Goal: Task Accomplishment & Management: Use online tool/utility

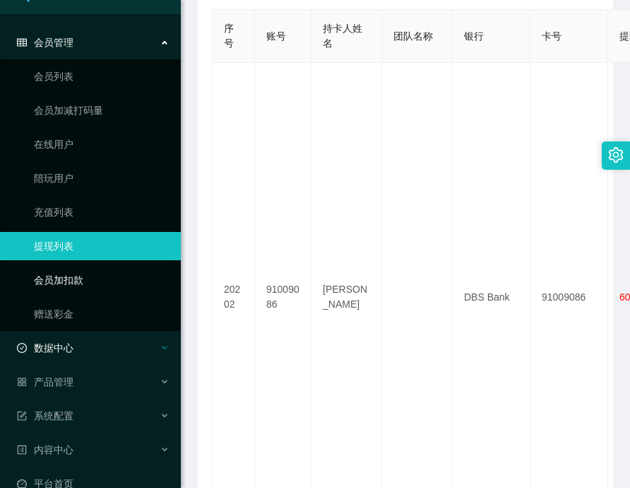
scroll to position [55, 0]
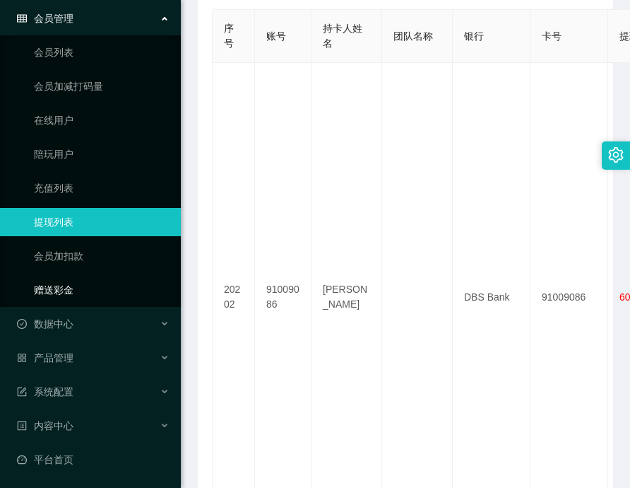
drag, startPoint x: 62, startPoint y: 288, endPoint x: 72, endPoint y: 285, distance: 10.5
click at [61, 288] on link "赠送彩金" at bounding box center [102, 290] width 136 height 28
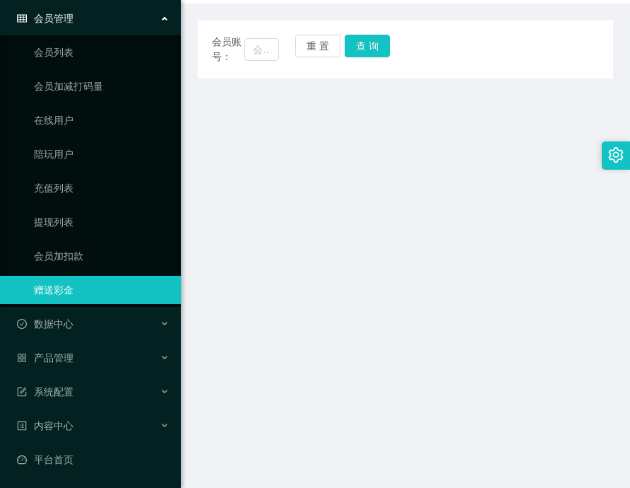
scroll to position [141, 0]
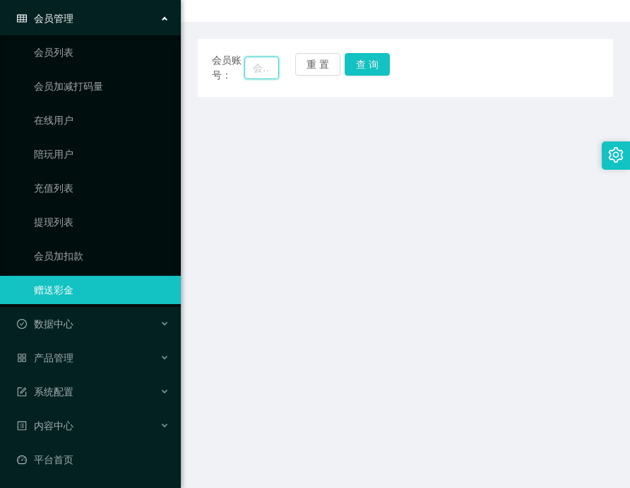
click at [257, 67] on input "text" at bounding box center [261, 68] width 35 height 23
paste input "[PERSON_NAME]"
click at [362, 68] on button "查 询" at bounding box center [367, 64] width 45 height 23
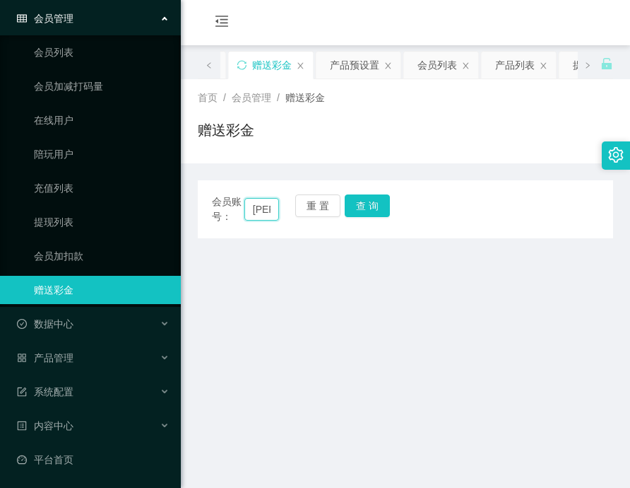
click at [259, 207] on input "[PERSON_NAME]" at bounding box center [261, 209] width 35 height 23
click at [259, 206] on input "[PERSON_NAME]" at bounding box center [261, 209] width 35 height 23
paste input "91009086"
type input "91009086 Yeo"
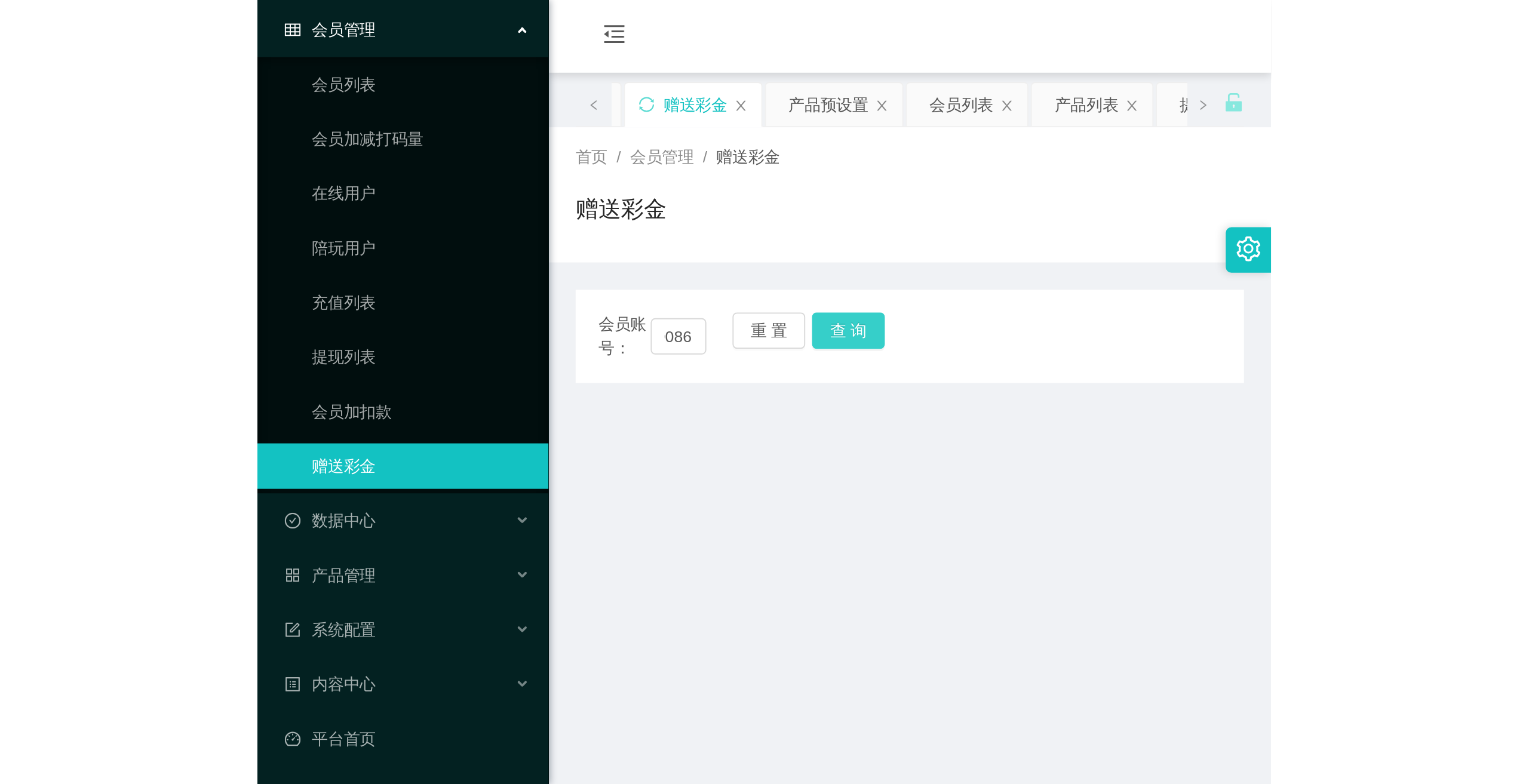
scroll to position [0, 0]
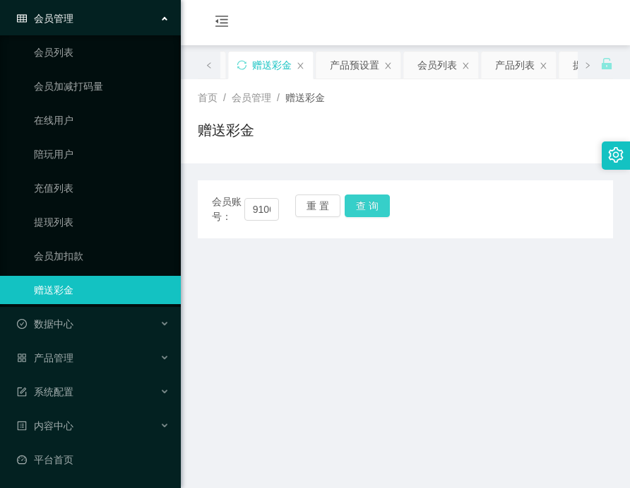
click at [373, 208] on button "查 询" at bounding box center [367, 205] width 45 height 23
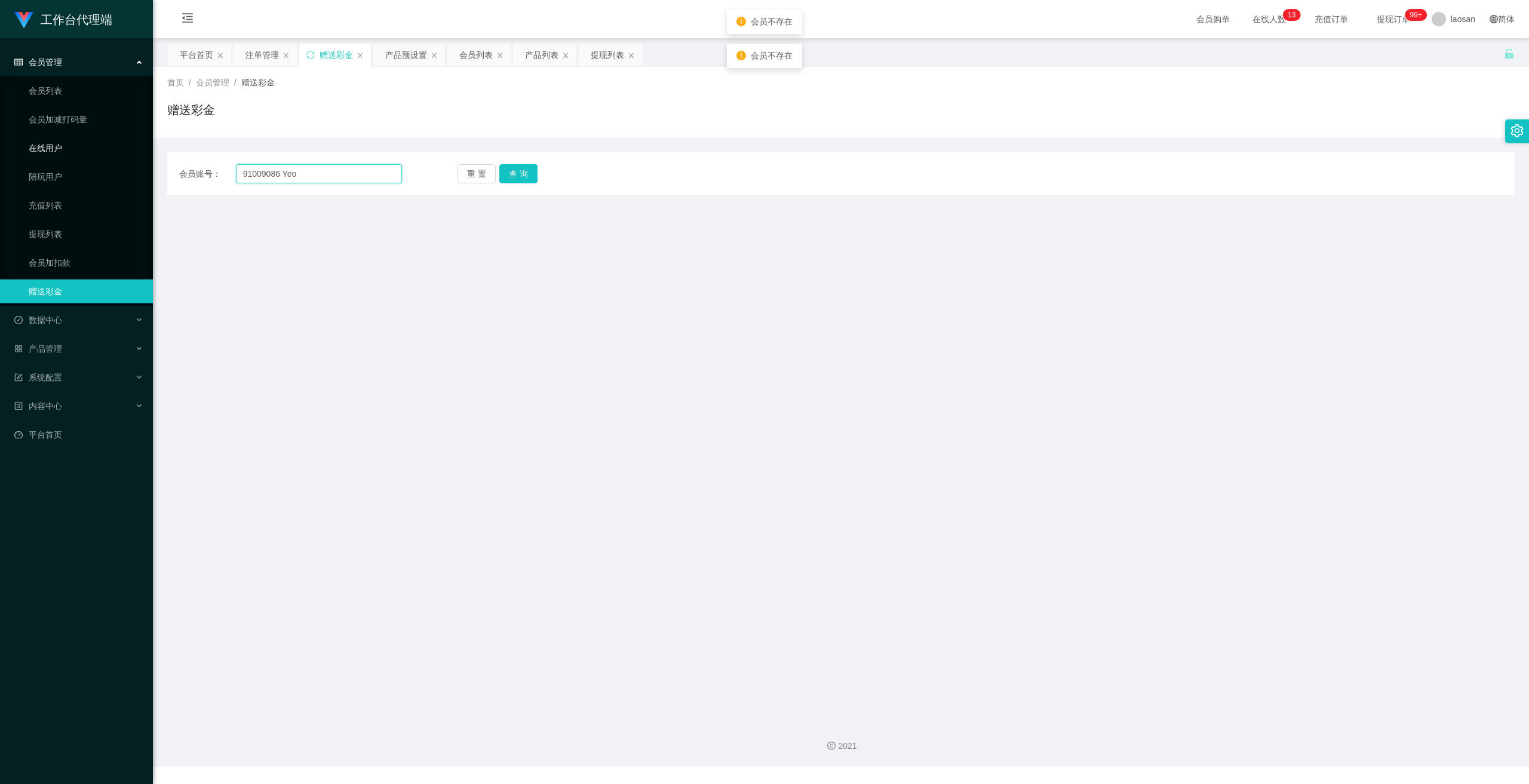
drag, startPoint x: 339, startPoint y: 174, endPoint x: 279, endPoint y: 189, distance: 61.8
click at [50, 155] on section "工作台代理端 会员管理 会员列表 会员加减打码量 在线用户 陪玩用户 充值列表 提现列表 会员加扣款 赠送彩金 数据中心 产品管理 系统配置 内容中心 平台首…" at bounding box center [764, 383] width 1529 height 766
paste input "91009086"
click at [516, 174] on button "查 询" at bounding box center [518, 173] width 38 height 19
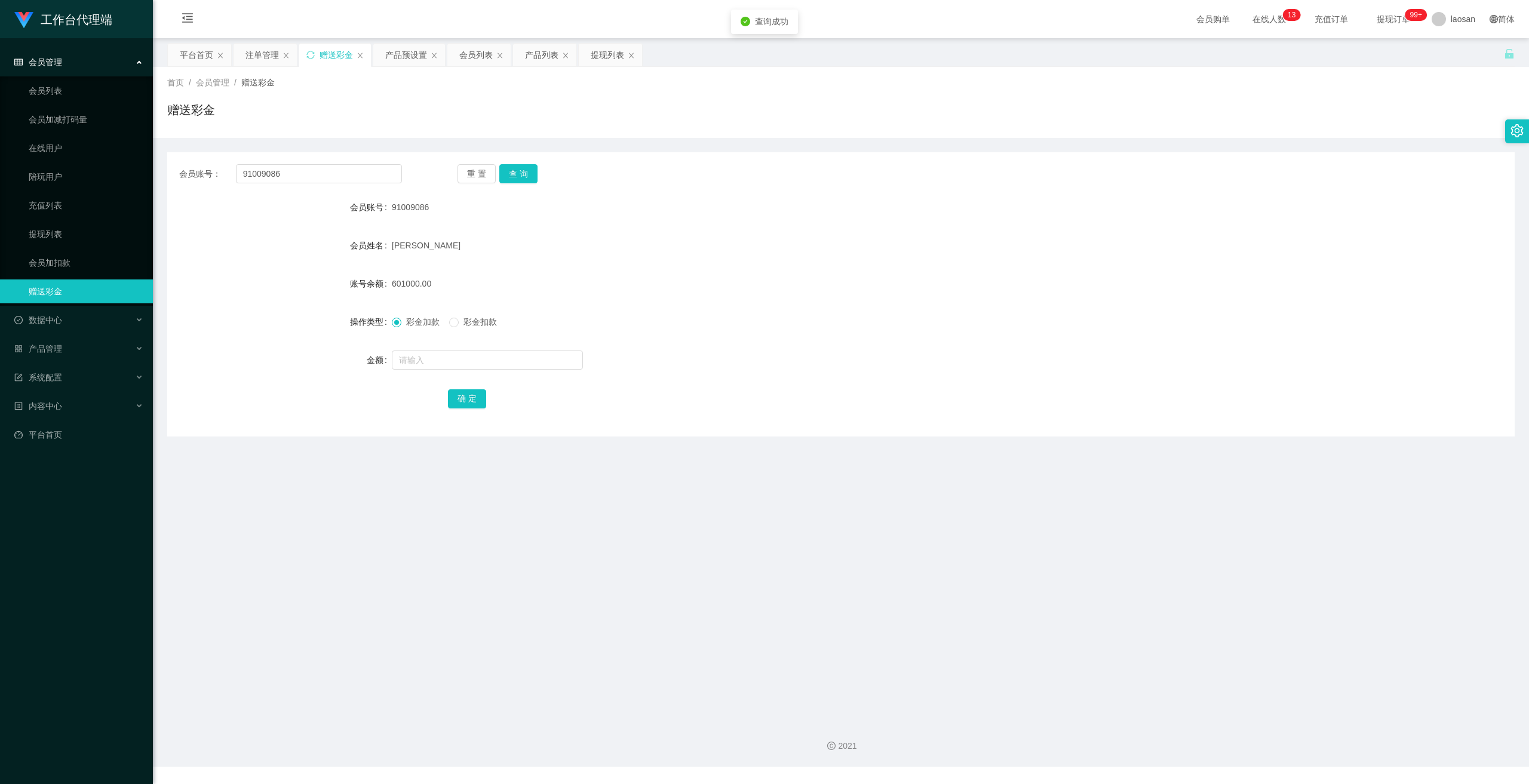
click at [405, 279] on span "601000.00" at bounding box center [412, 283] width 40 height 9
copy span "601000.00"
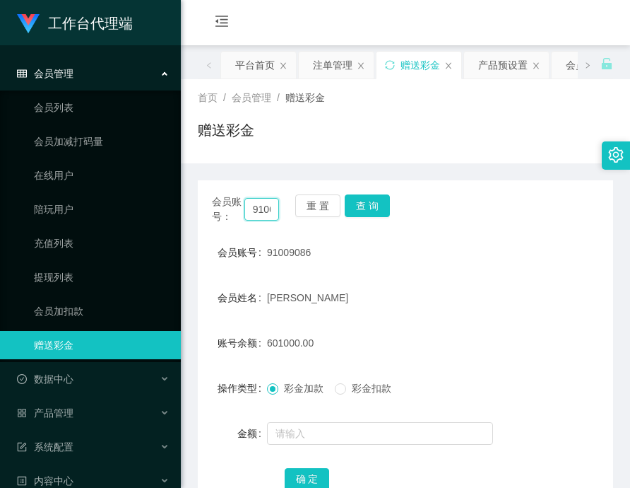
click at [256, 207] on input "91009086" at bounding box center [261, 209] width 35 height 23
click at [257, 207] on input "91009086" at bounding box center [261, 209] width 35 height 23
paste input "zhxeng95"
type input "zhxeng95"
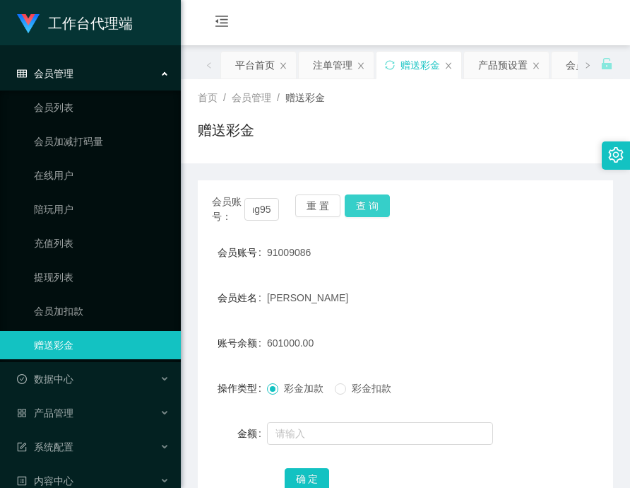
click at [367, 207] on button "查 询" at bounding box center [367, 205] width 45 height 23
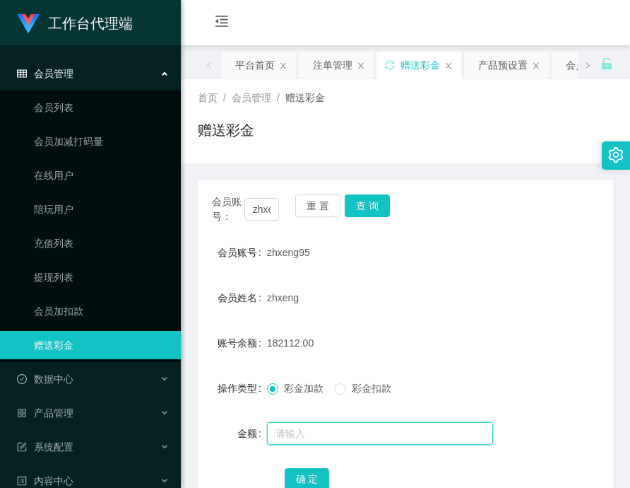
click at [307, 431] on input "text" at bounding box center [380, 433] width 226 height 23
paste input "65560"
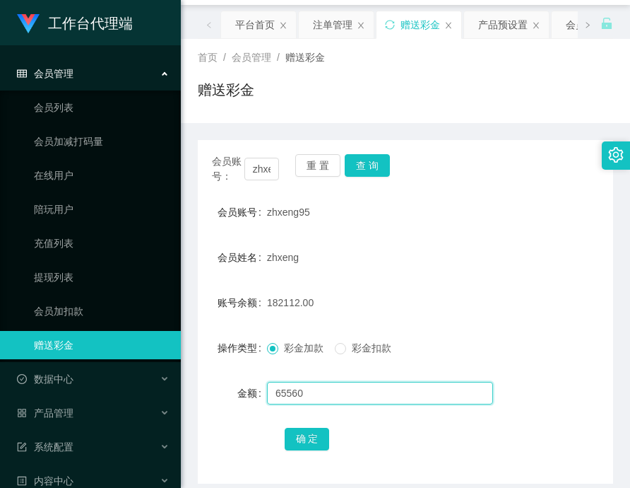
scroll to position [71, 0]
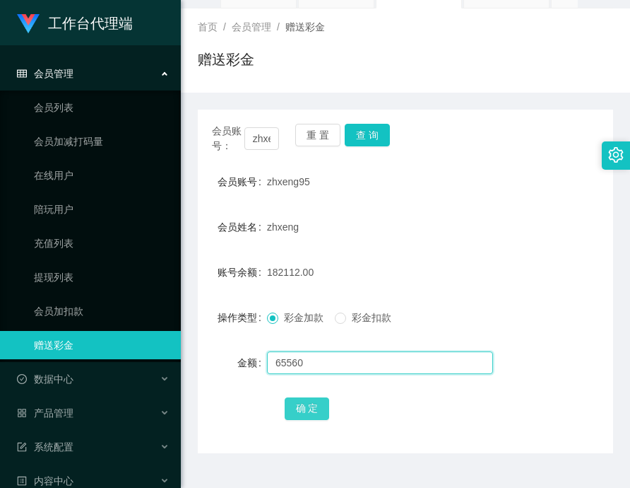
type input "65560"
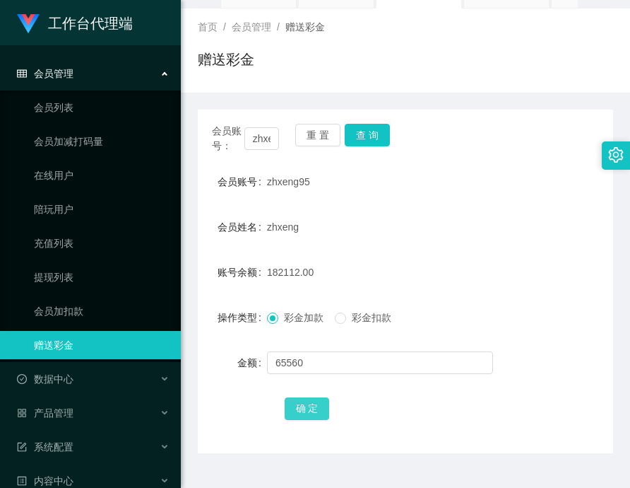
click at [298, 403] on button "确 定" at bounding box center [307, 408] width 45 height 23
click at [295, 279] on div "247672.00" at bounding box center [388, 272] width 242 height 28
click at [294, 279] on div "247672.00" at bounding box center [388, 272] width 242 height 28
copy span "247672.00"
